Goal: Information Seeking & Learning: Learn about a topic

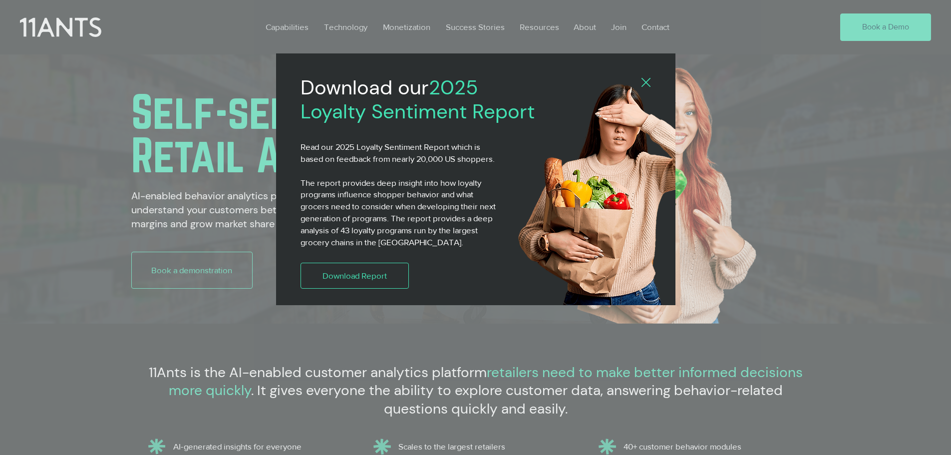
click at [647, 79] on icon "Back to site" at bounding box center [645, 82] width 9 height 9
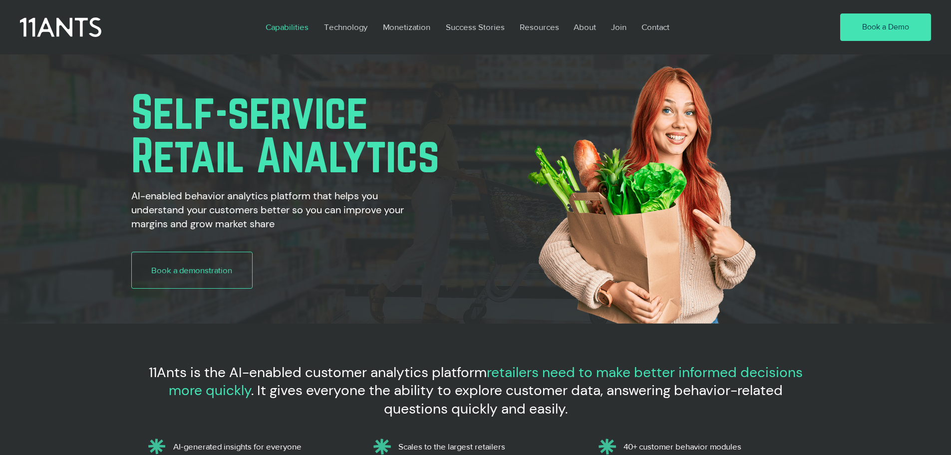
click at [288, 25] on p "Capabilities" at bounding box center [287, 26] width 53 height 23
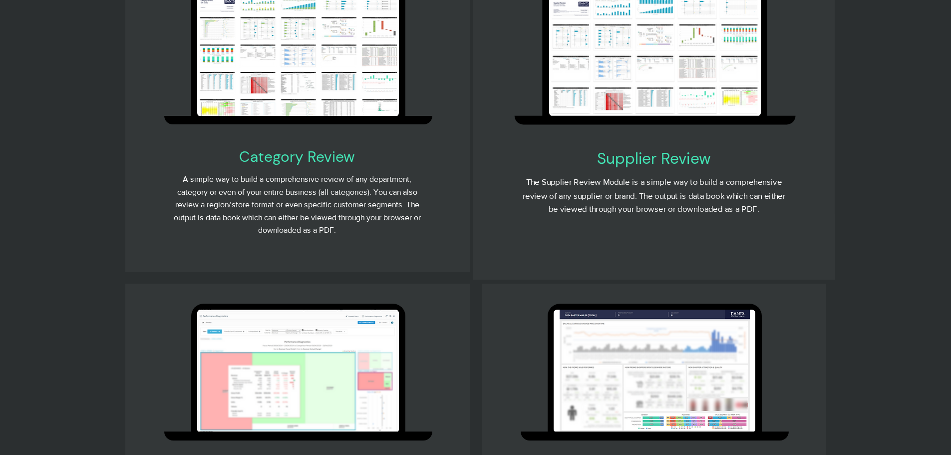
scroll to position [2196, 0]
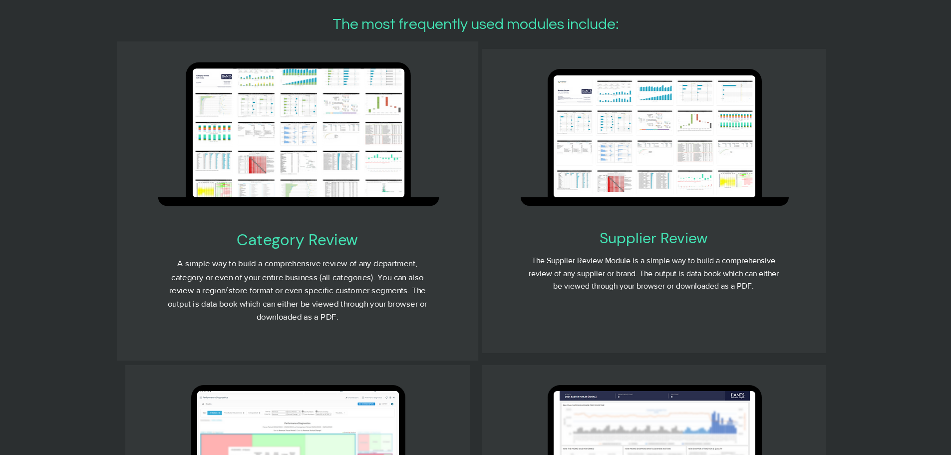
click at [374, 128] on img at bounding box center [298, 133] width 212 height 129
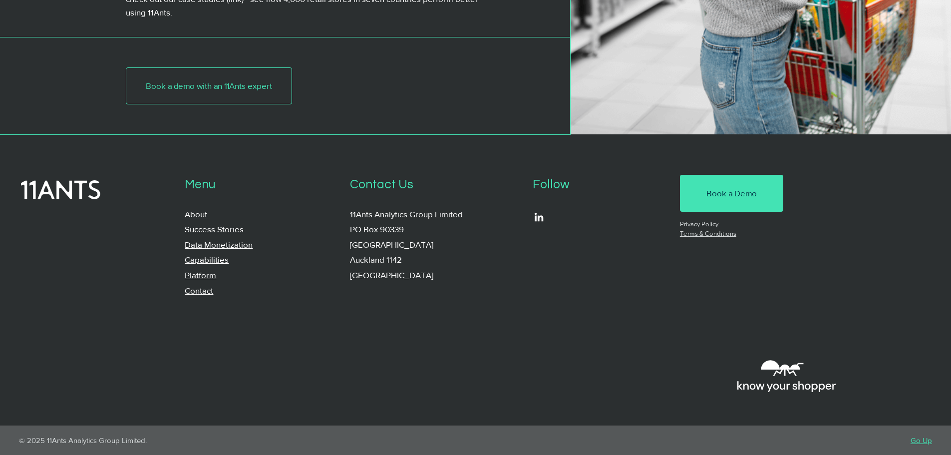
scroll to position [4289, 0]
